Goal: Navigation & Orientation: Understand site structure

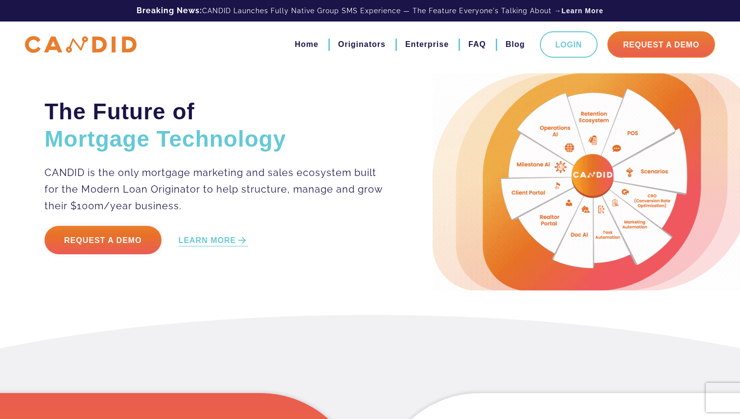
click at [101, 47] on img at bounding box center [81, 44] width 112 height 17
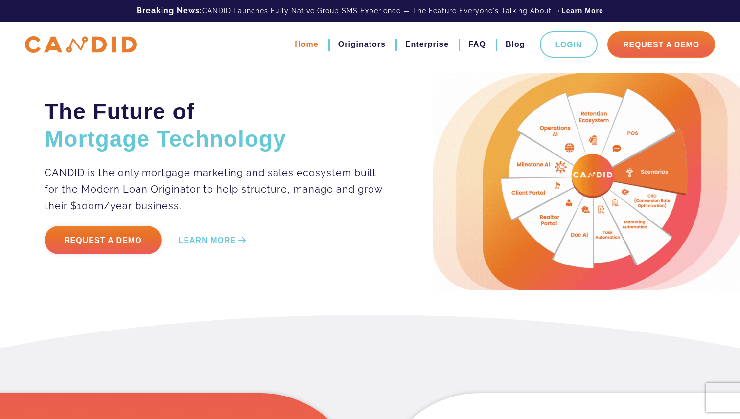
click at [316, 45] on link "Home" at bounding box center [306, 44] width 23 height 17
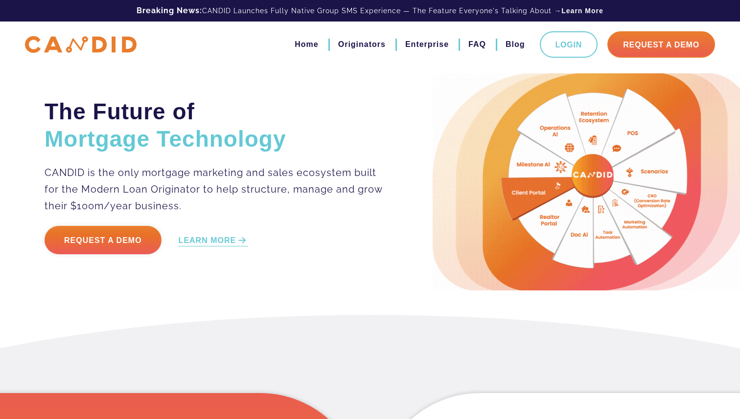
click at [99, 46] on img at bounding box center [81, 44] width 112 height 17
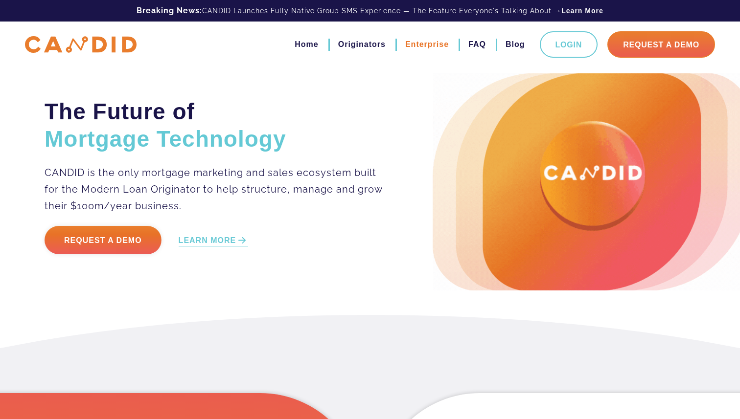
click at [436, 47] on link "Enterprise" at bounding box center [427, 44] width 44 height 17
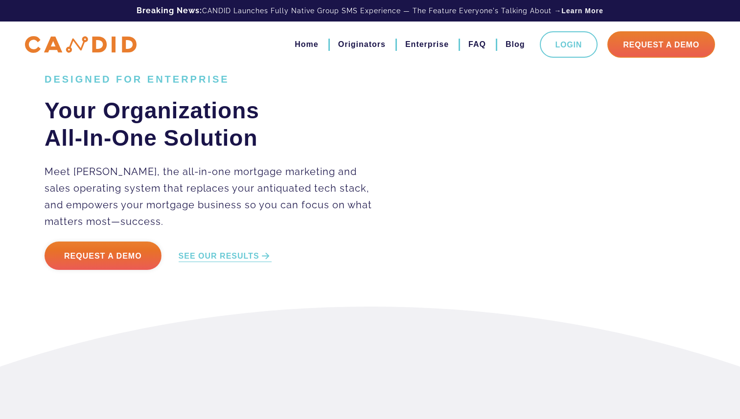
click at [86, 45] on img at bounding box center [81, 44] width 112 height 17
